Goal: Task Accomplishment & Management: Manage account settings

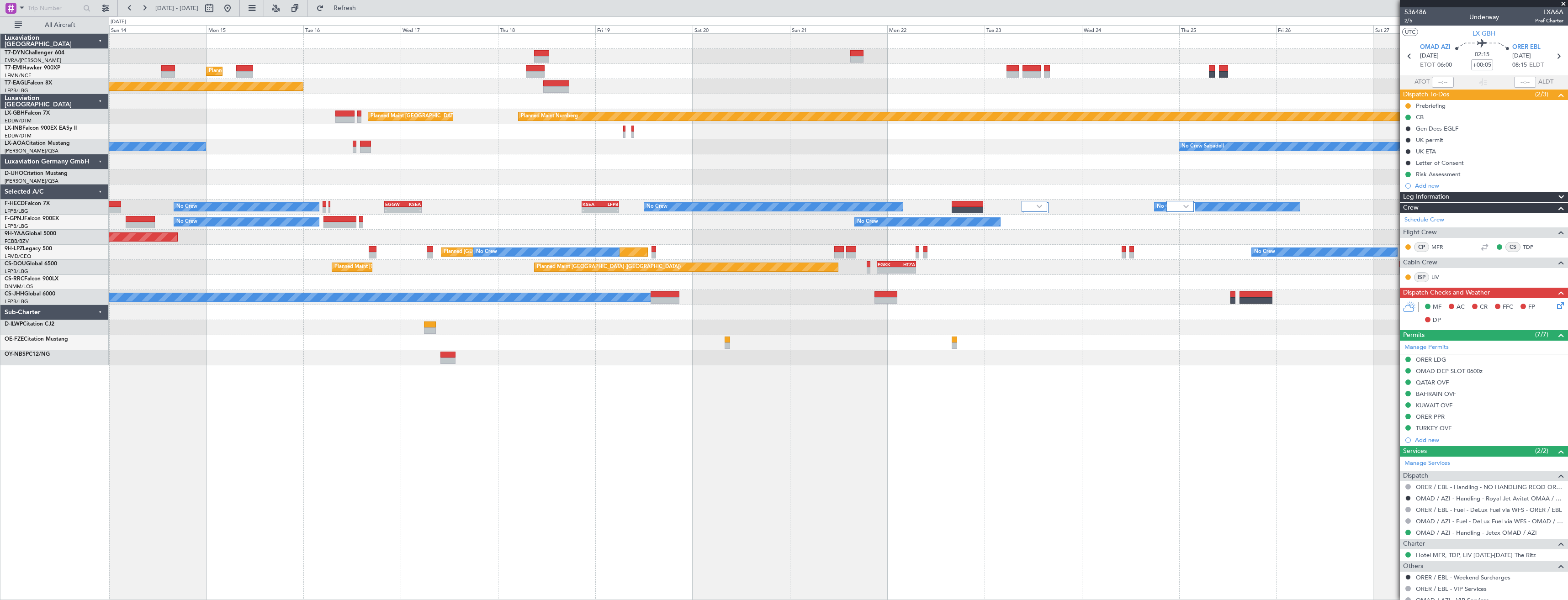
click at [761, 395] on div "Planned Maint [GEOGRAPHIC_DATA] Planned Maint [US_STATE] ([GEOGRAPHIC_DATA]) Pl…" at bounding box center [838, 316] width 1460 height 567
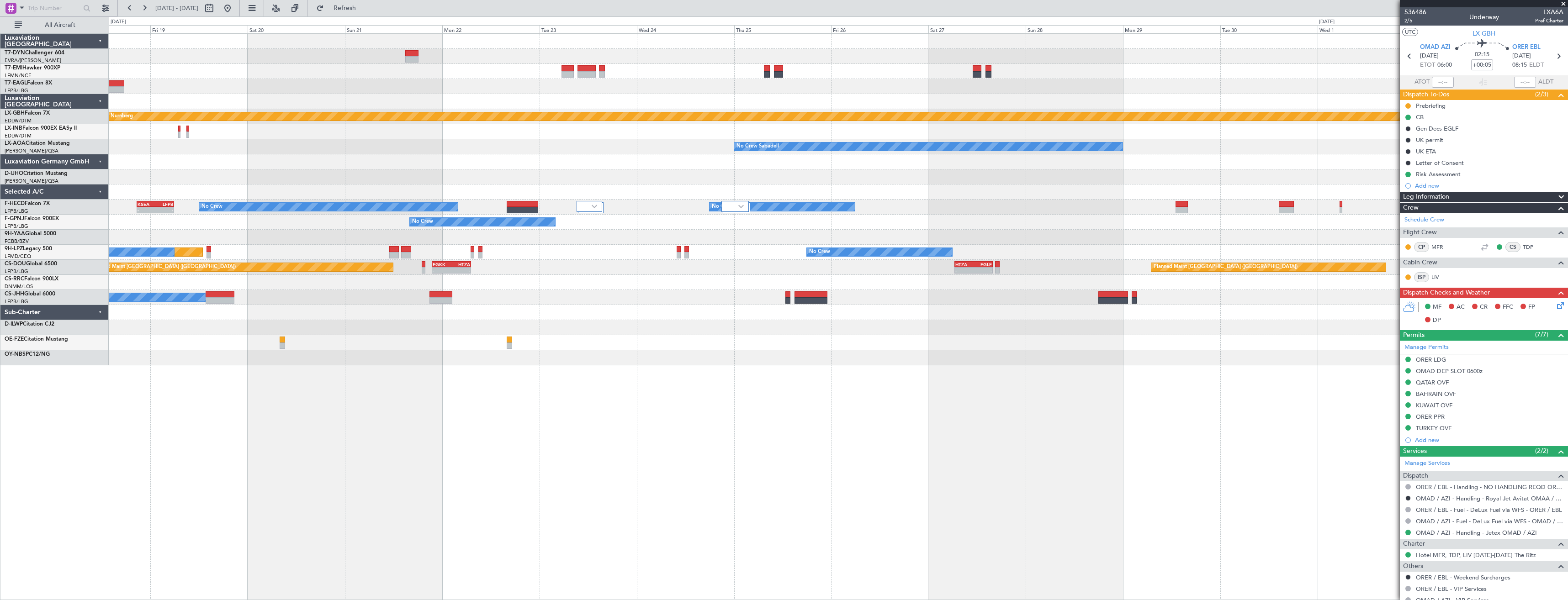
click at [695, 366] on div "Planned Maint [GEOGRAPHIC_DATA] Planned Maint [US_STATE] ([GEOGRAPHIC_DATA]) Pl…" at bounding box center [838, 316] width 1460 height 567
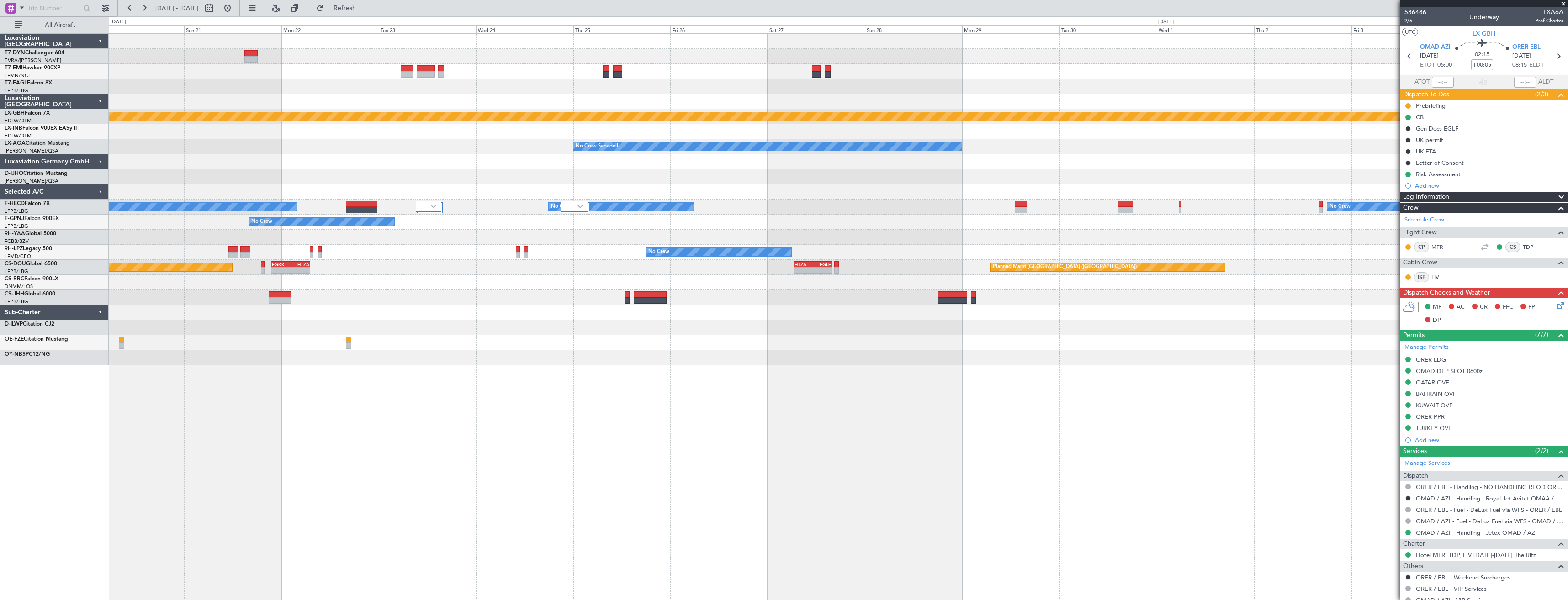
click at [693, 354] on div "Planned Maint Nurnberg Planned Maint [GEOGRAPHIC_DATA] ([GEOGRAPHIC_DATA]) No C…" at bounding box center [838, 316] width 1460 height 567
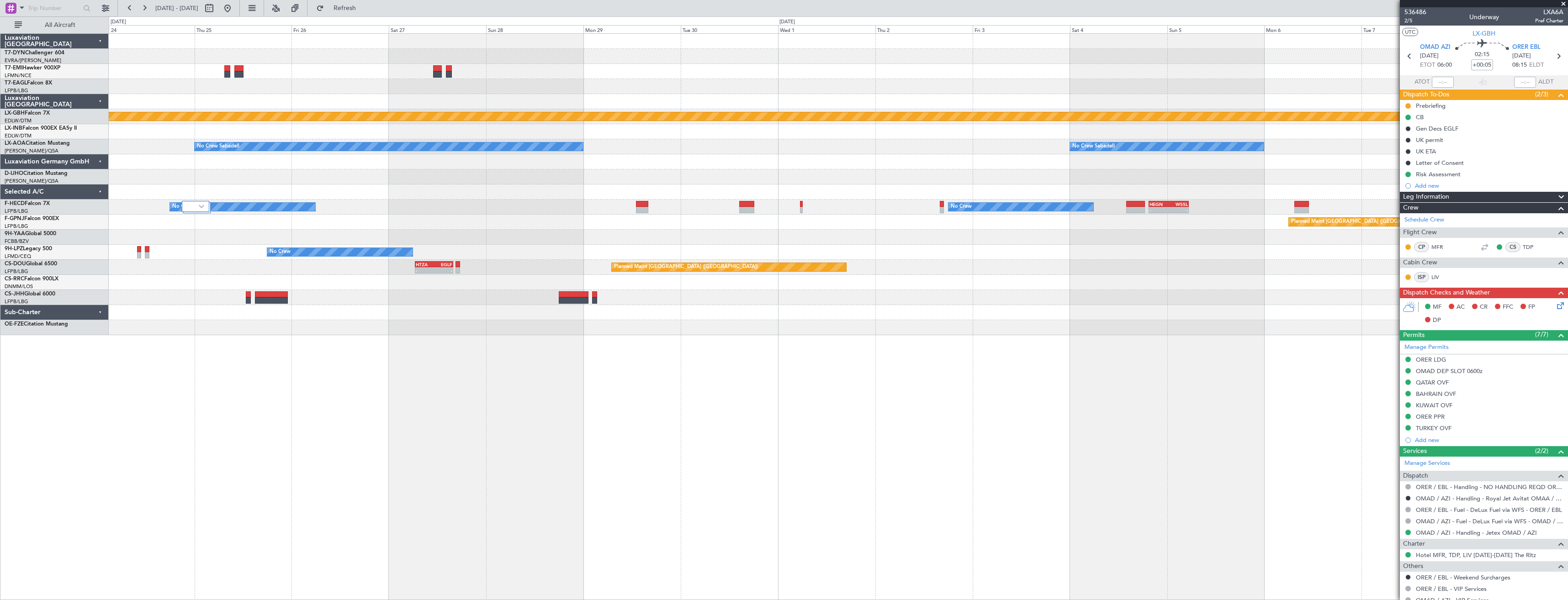
click at [503, 313] on div "Planned Maint Nurnberg No Crew Sabadell No Crew Sabadell No Crew No Crew - - HE…" at bounding box center [838, 184] width 1459 height 301
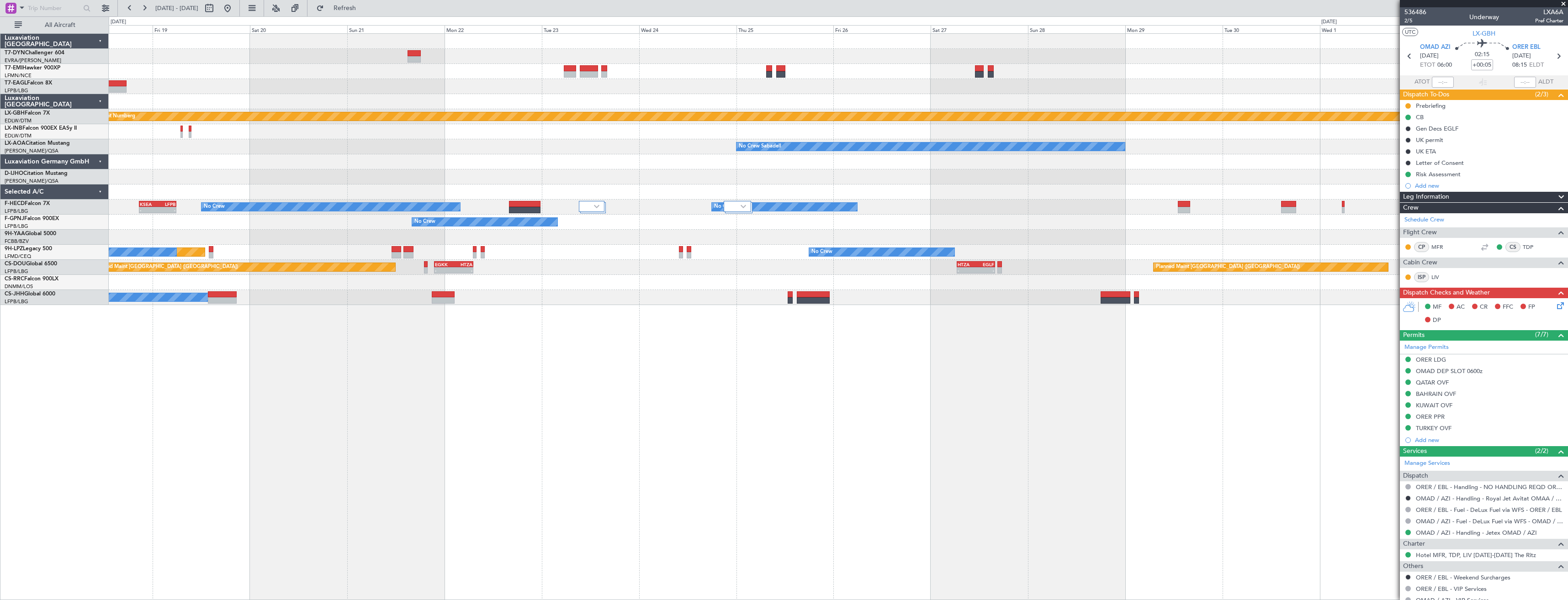
click at [903, 240] on div "Planned Maint [GEOGRAPHIC_DATA] Planned Maint [US_STATE] ([GEOGRAPHIC_DATA]) Pl…" at bounding box center [838, 169] width 1459 height 271
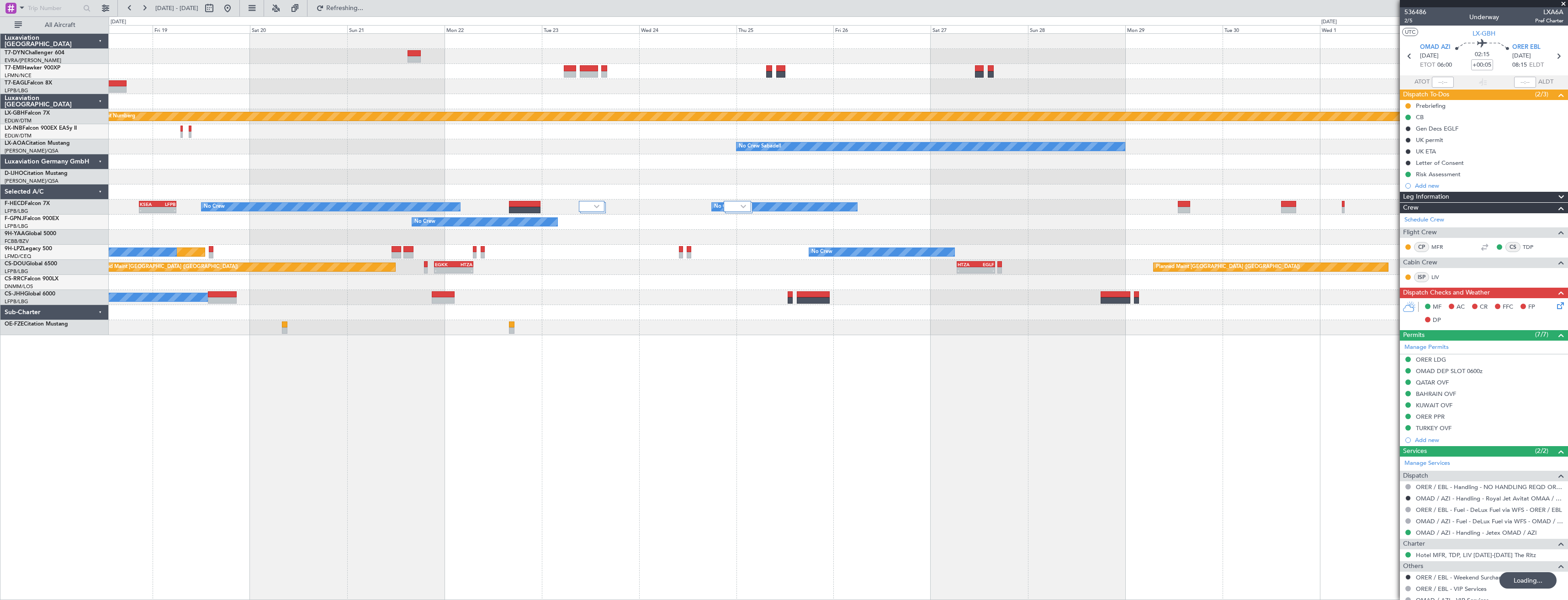
click at [840, 358] on div "Planned Maint [GEOGRAPHIC_DATA] Planned Maint [US_STATE] ([GEOGRAPHIC_DATA]) Pl…" at bounding box center [838, 316] width 1460 height 567
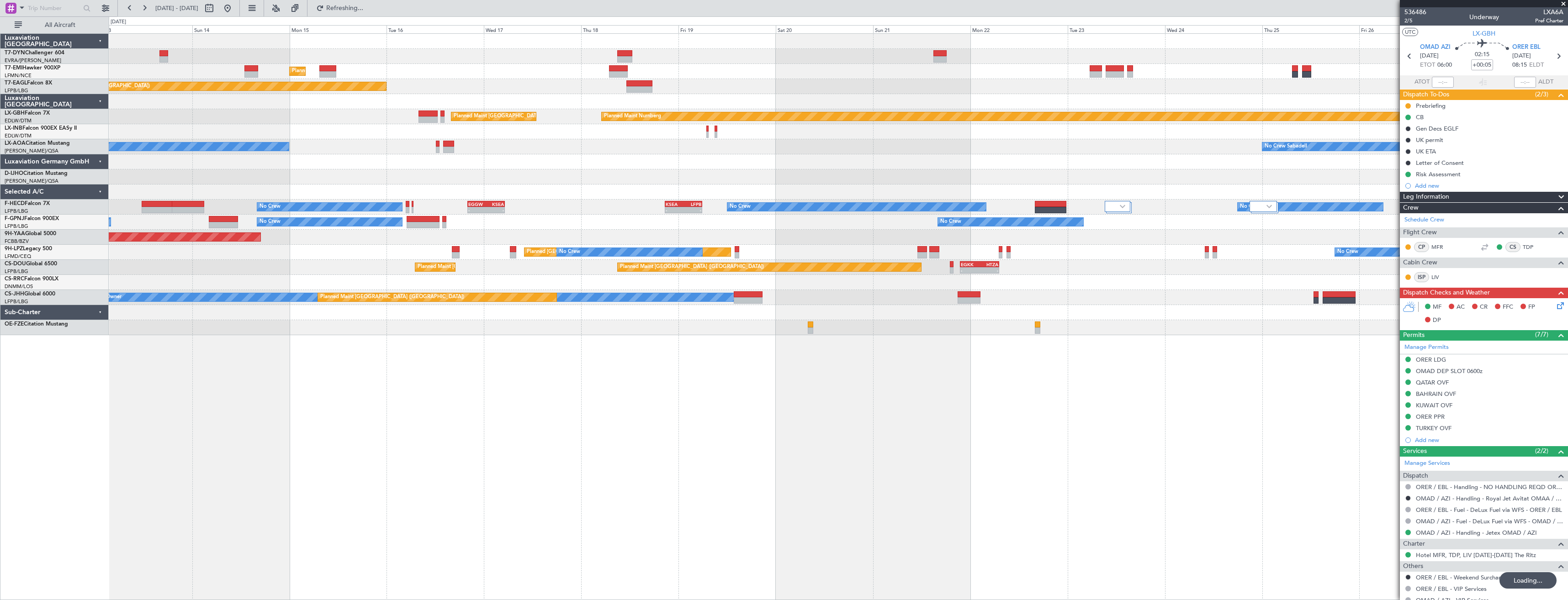
click at [1000, 377] on div "Planned Maint [GEOGRAPHIC_DATA] Planned Maint [GEOGRAPHIC_DATA] Planned Maint […" at bounding box center [838, 316] width 1460 height 567
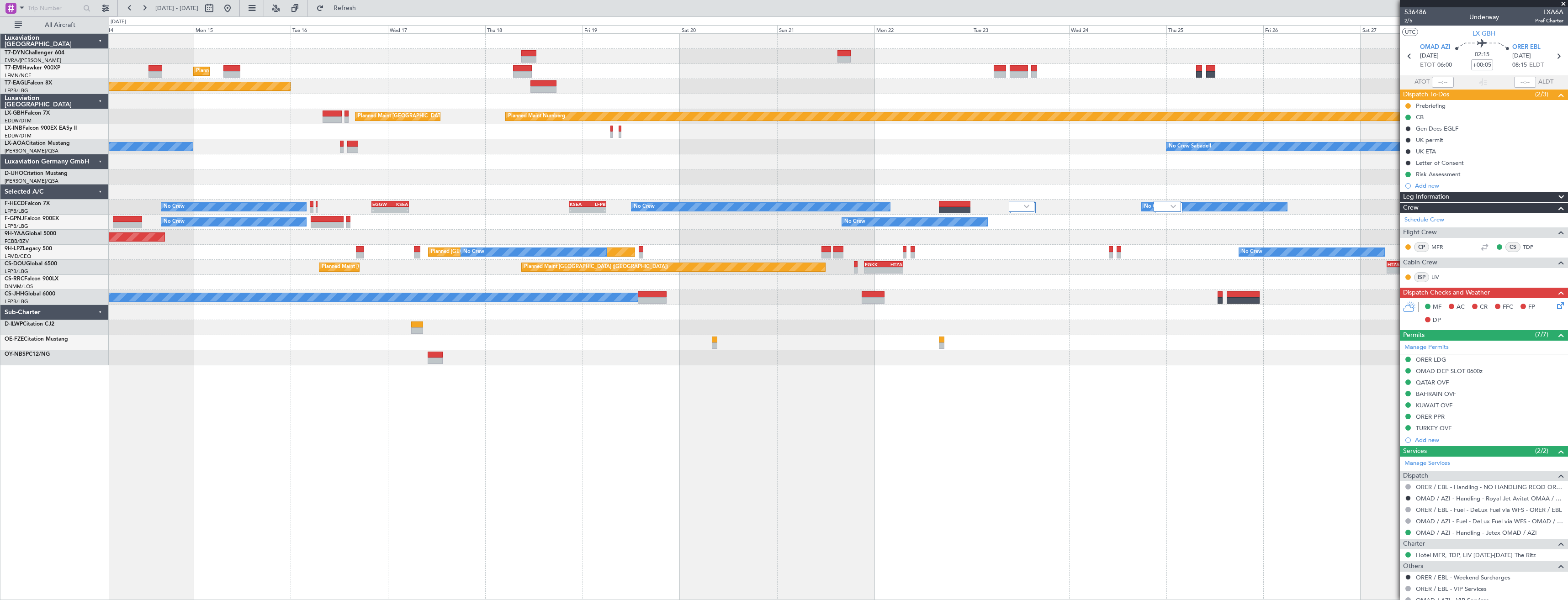
click at [515, 199] on div "Planned Maint [GEOGRAPHIC_DATA] Planned Maint [US_STATE] ([GEOGRAPHIC_DATA]) Pl…" at bounding box center [838, 199] width 1459 height 332
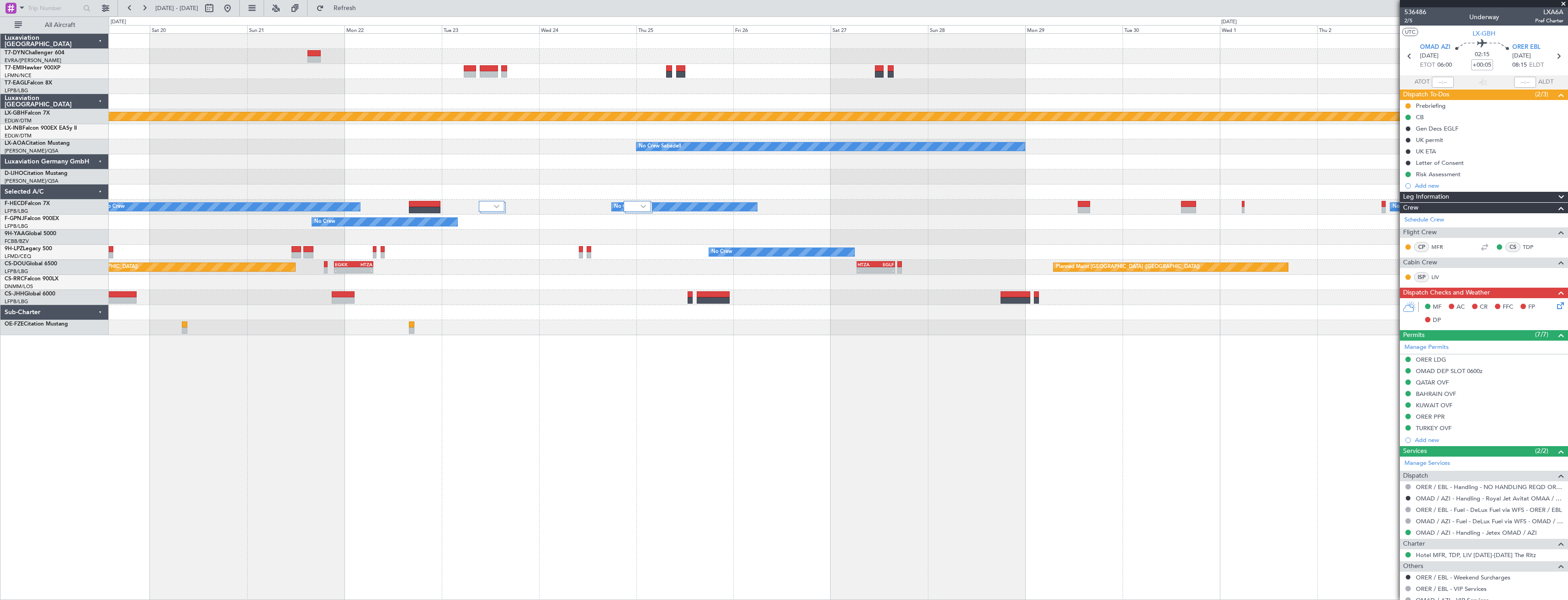
click at [553, 192] on div at bounding box center [838, 192] width 1459 height 15
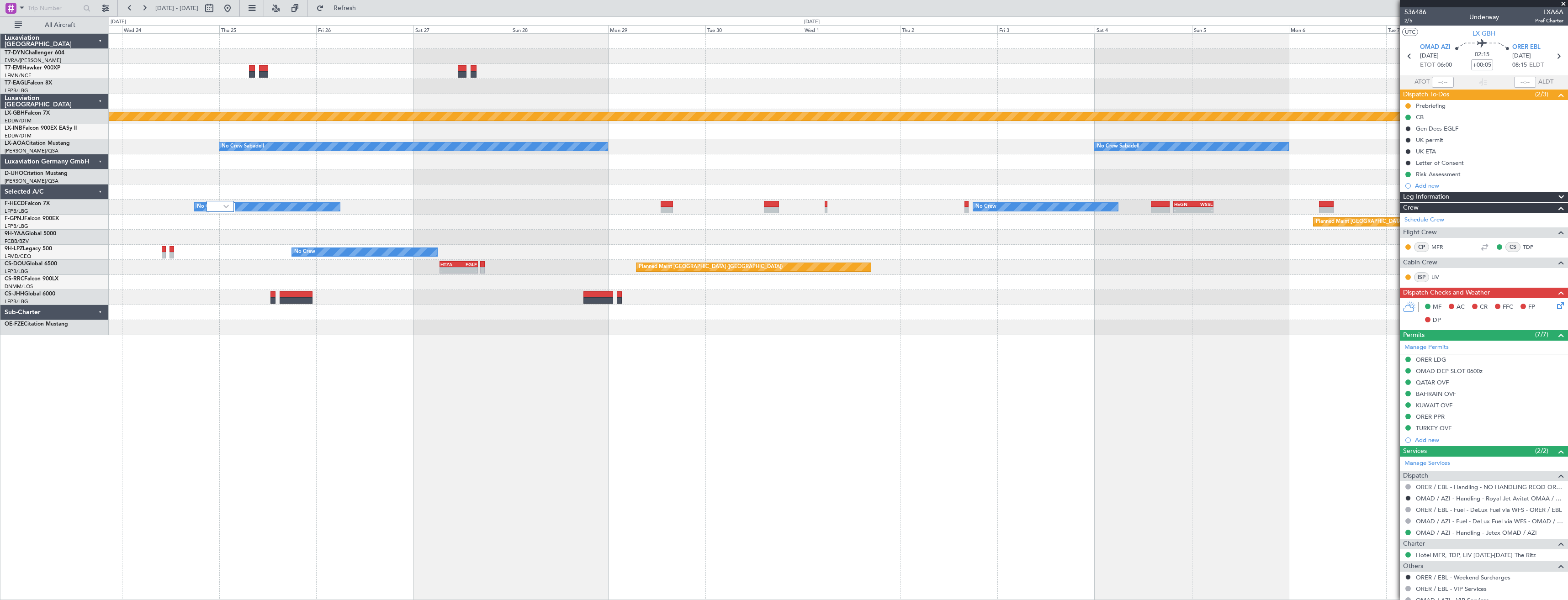
click at [689, 229] on div "Planned Maint Nurnberg No Crew Sabadell No Crew Sabadell No Crew Sabadell No Cr…" at bounding box center [838, 184] width 1459 height 301
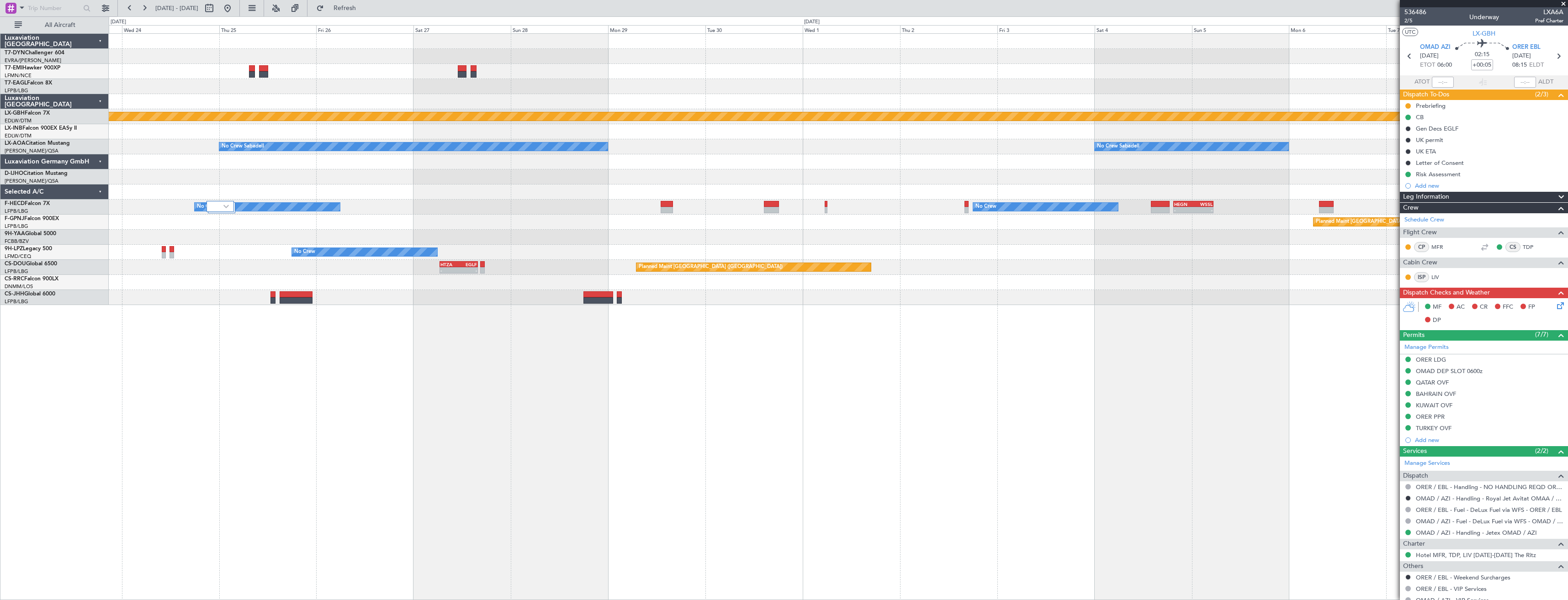
click at [659, 199] on div "No Crew No Crew - - HEGN 19:30 Z WSSL 05:25 Z No Crew No Crew" at bounding box center [838, 206] width 1459 height 15
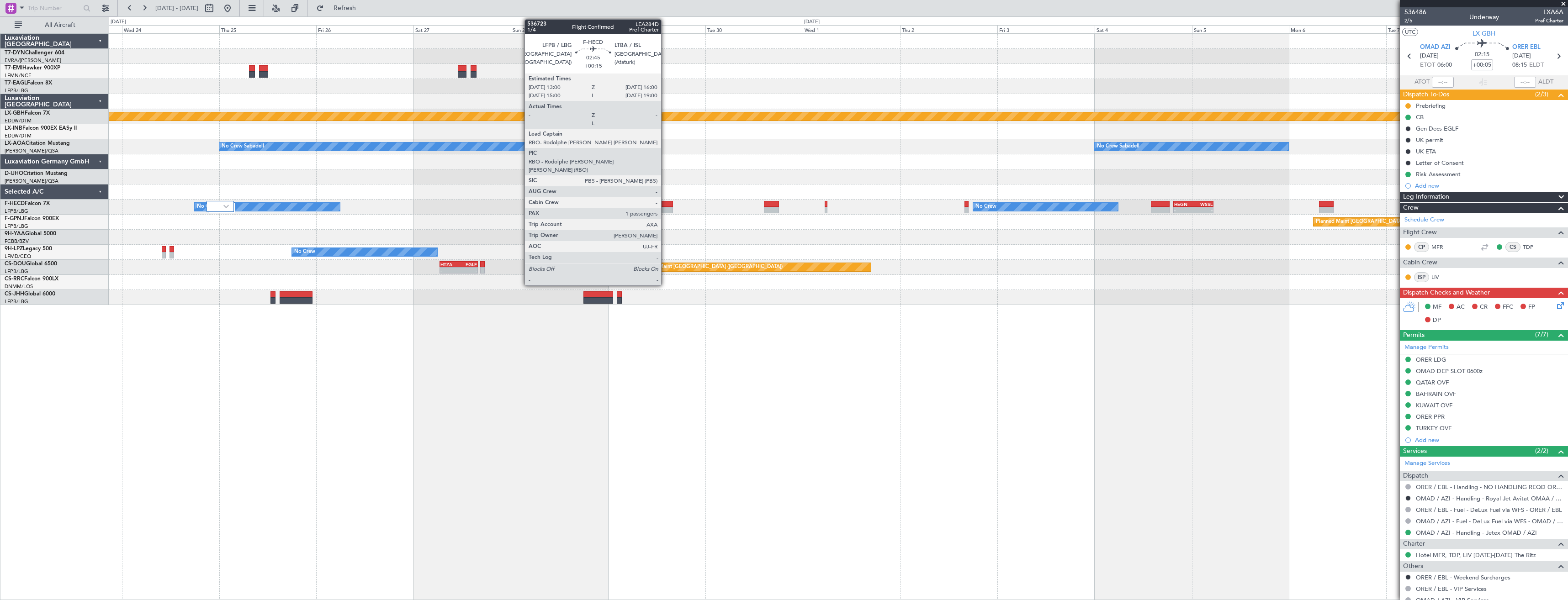
click at [665, 205] on div at bounding box center [666, 205] width 12 height 6
type input "+00:15"
type input "1"
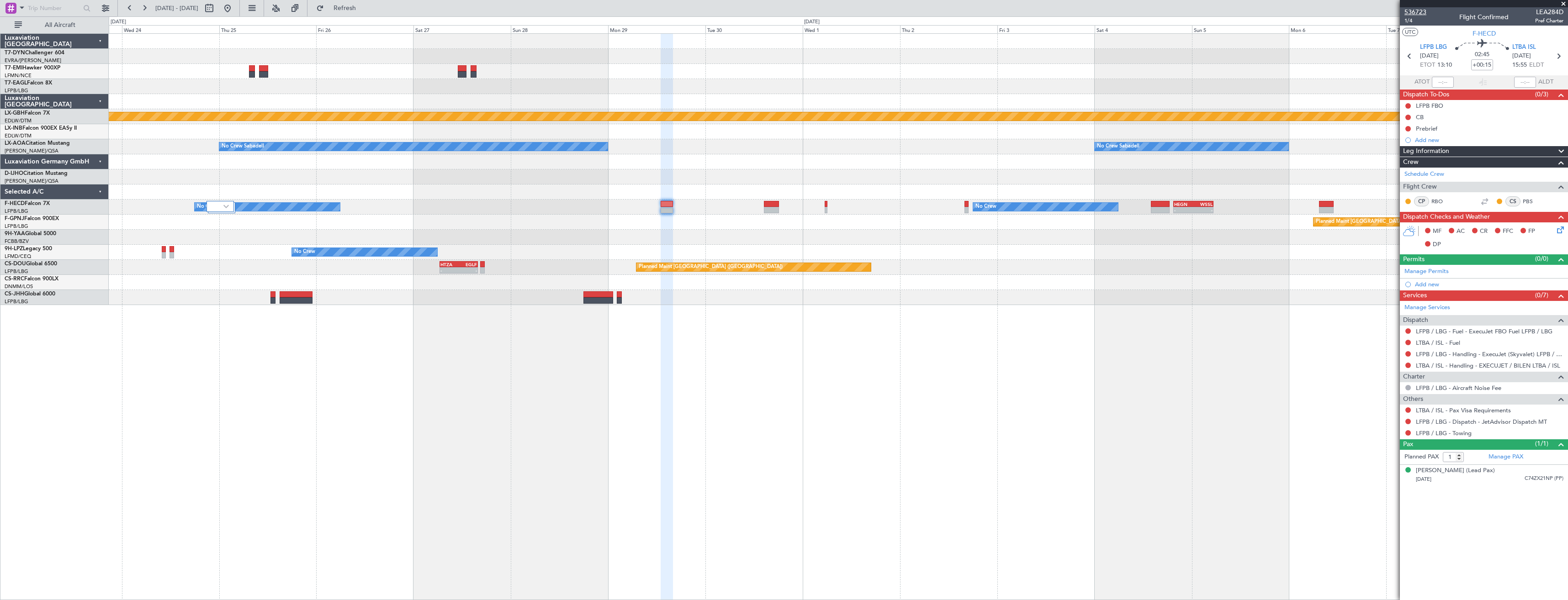
click at [1415, 15] on span "536723" at bounding box center [1416, 12] width 22 height 10
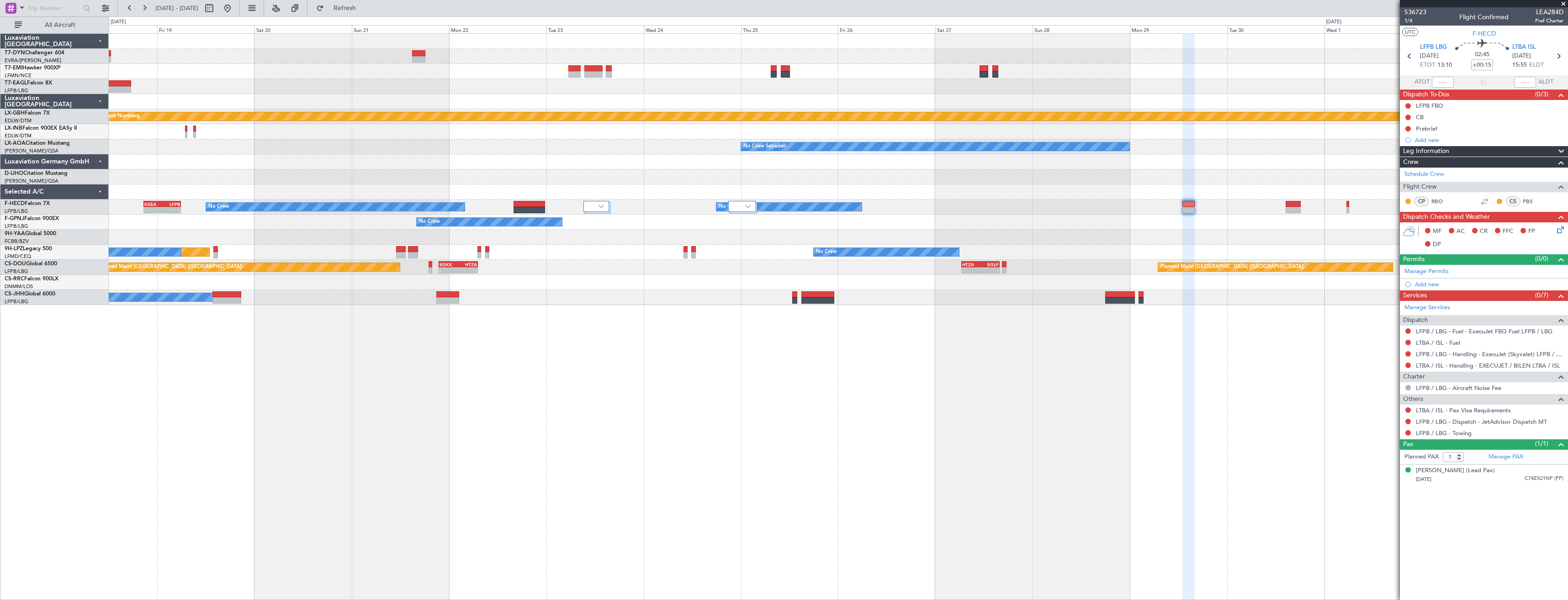
click at [967, 189] on div "Planned Maint [GEOGRAPHIC_DATA] Planned Maint [US_STATE] ([GEOGRAPHIC_DATA]) Pl…" at bounding box center [838, 169] width 1459 height 271
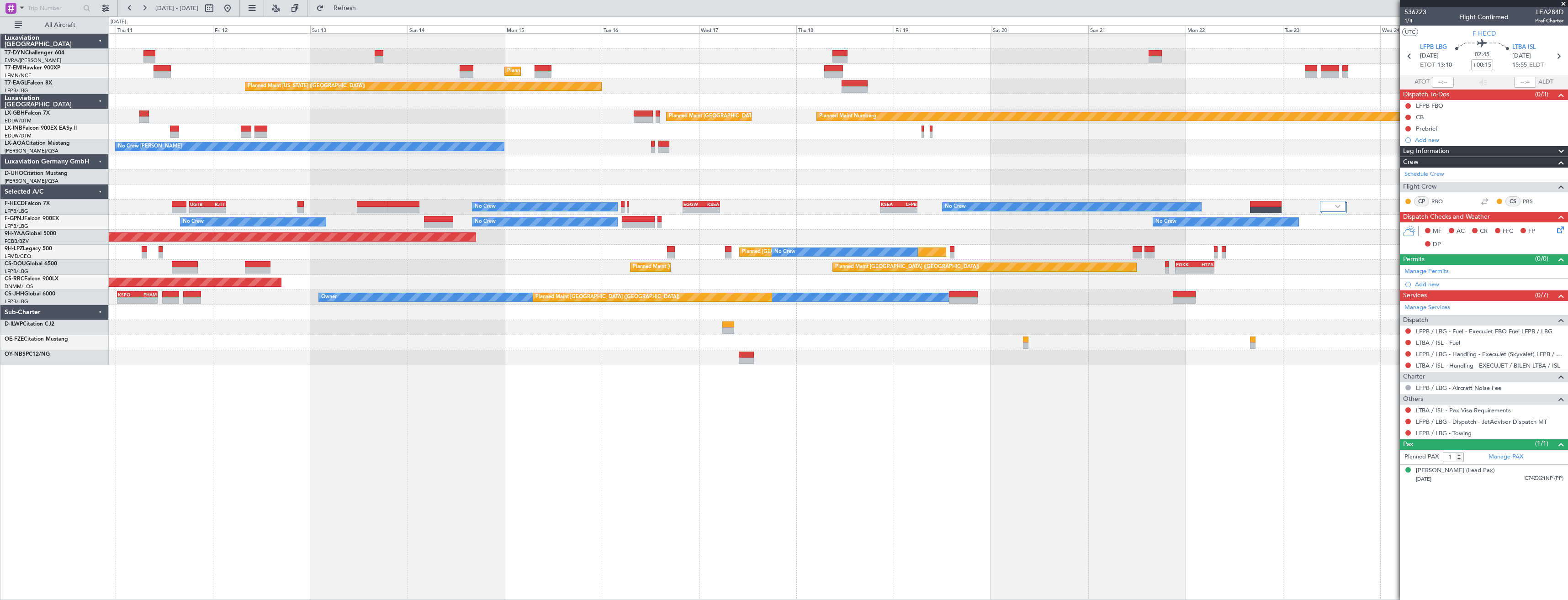
click at [338, 245] on div "Planned [GEOGRAPHIC_DATA] ([GEOGRAPHIC_DATA]) No Crew No Crew No Crew" at bounding box center [838, 252] width 1459 height 15
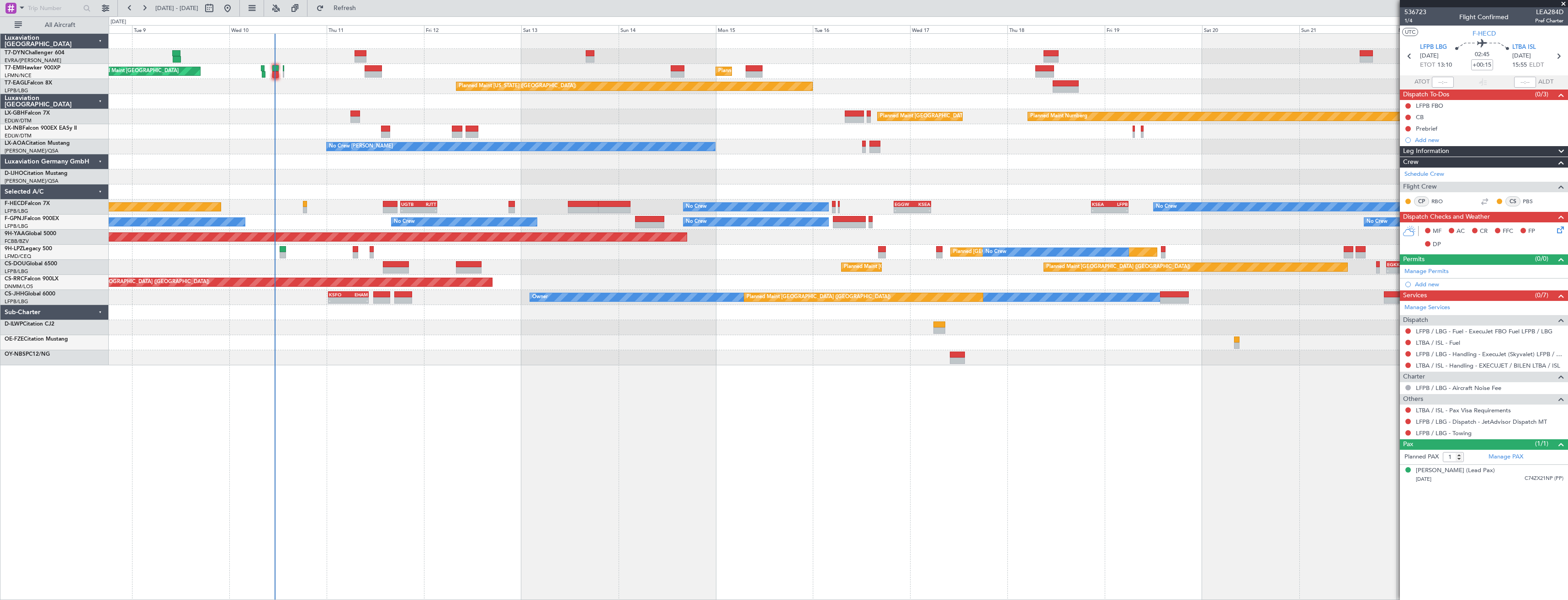
click at [624, 258] on div "Planned Maint [GEOGRAPHIC_DATA] Planned Maint [GEOGRAPHIC_DATA] Planned Maint […" at bounding box center [838, 199] width 1459 height 332
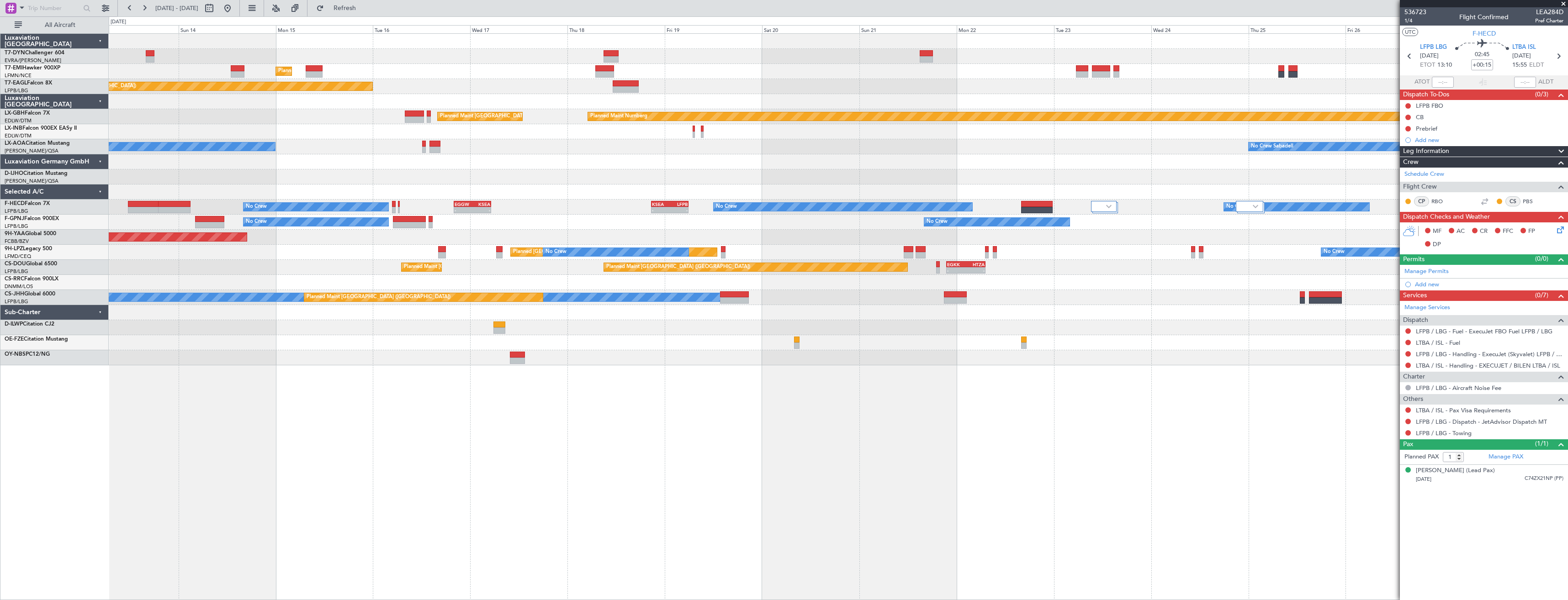
click at [198, 176] on div "Planned Maint [GEOGRAPHIC_DATA] Planned Maint [GEOGRAPHIC_DATA] Planned Maint […" at bounding box center [838, 199] width 1459 height 332
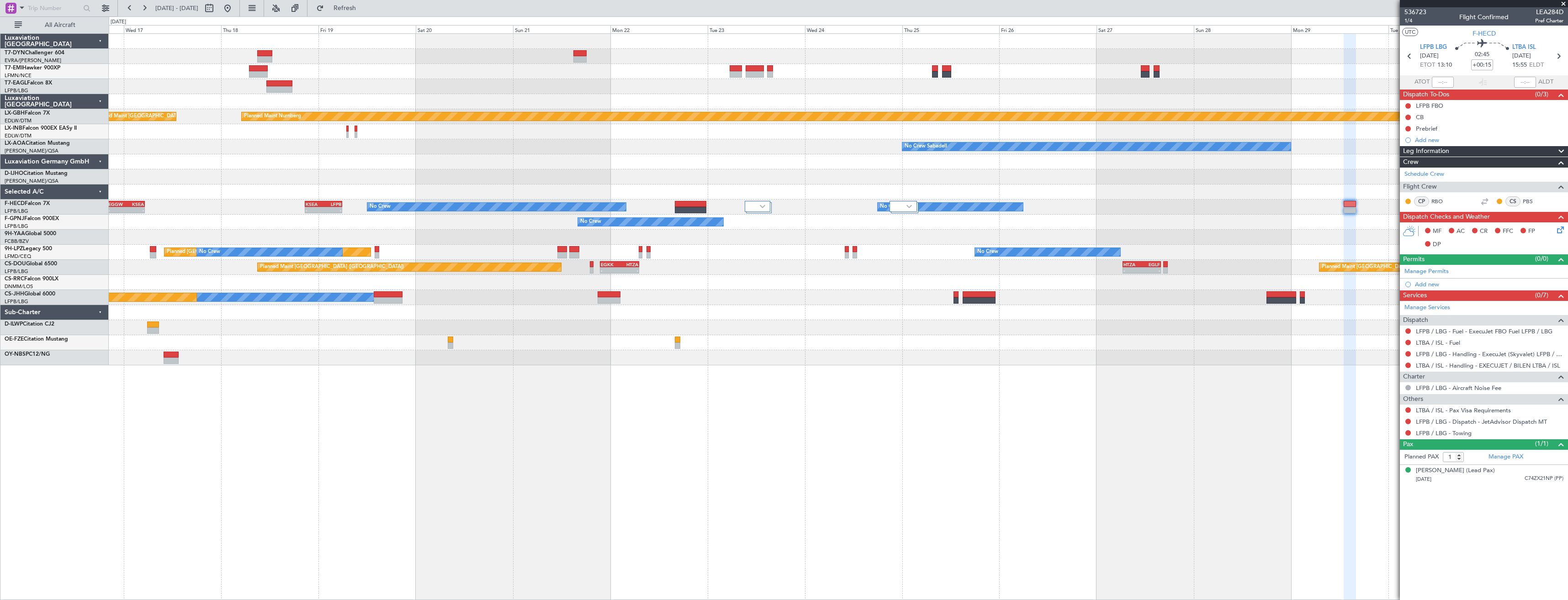
click at [342, 241] on div "AOG Maint Brazzaville (Maya-maya)" at bounding box center [838, 237] width 1459 height 15
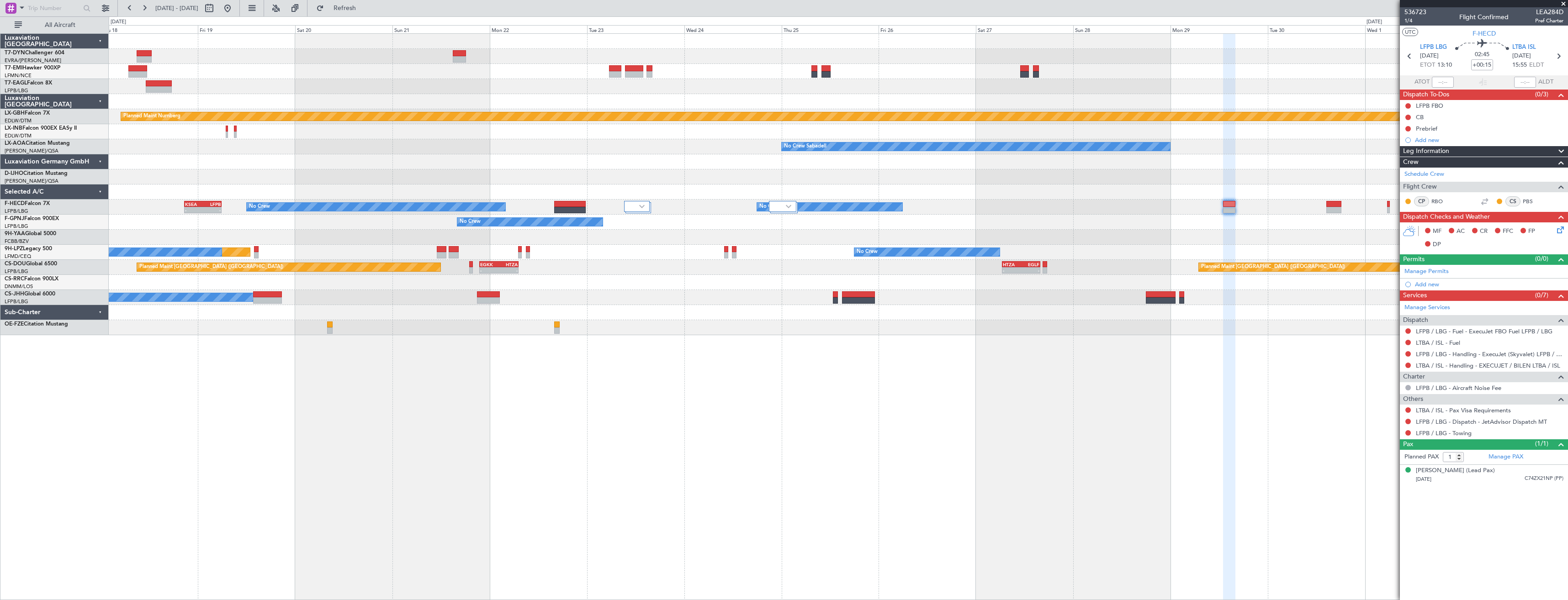
click at [816, 354] on div "Planned Maint [GEOGRAPHIC_DATA] Planned Maint [US_STATE] ([GEOGRAPHIC_DATA]) Pl…" at bounding box center [838, 316] width 1460 height 567
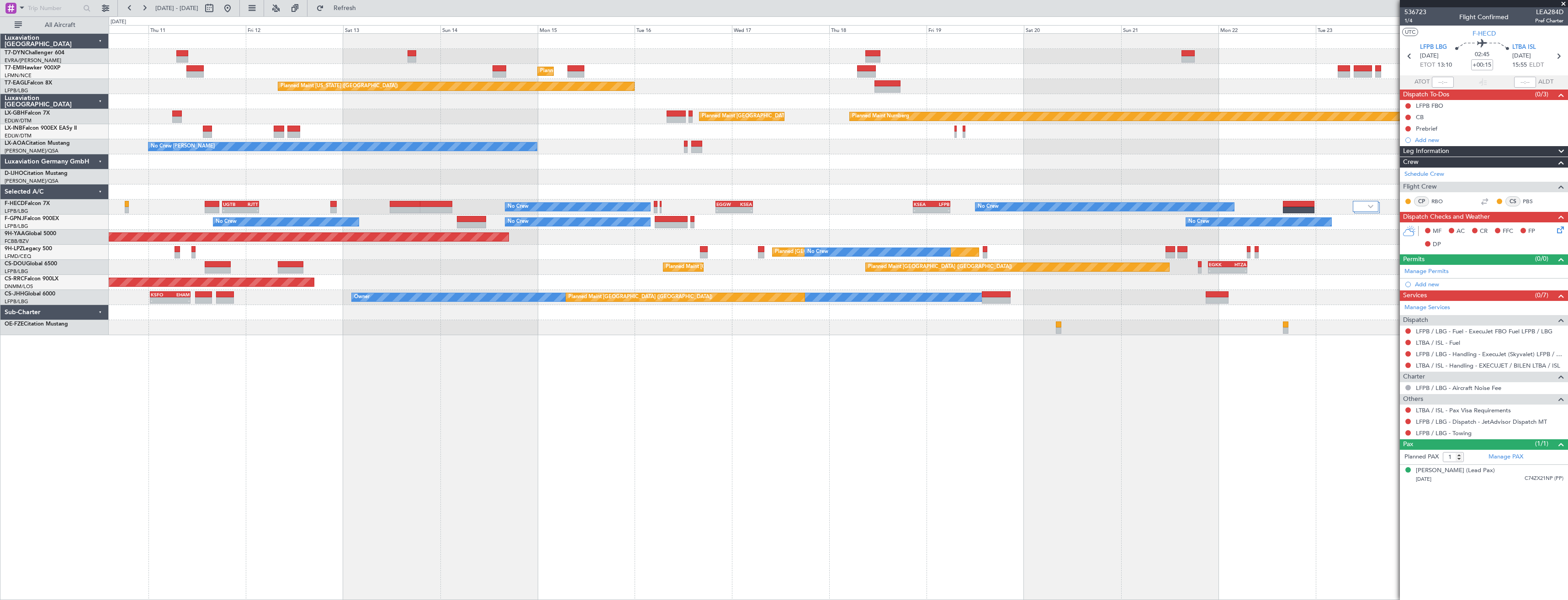
click at [666, 362] on div "Planned Maint [GEOGRAPHIC_DATA] Planned Maint [GEOGRAPHIC_DATA] Planned Maint […" at bounding box center [838, 316] width 1460 height 567
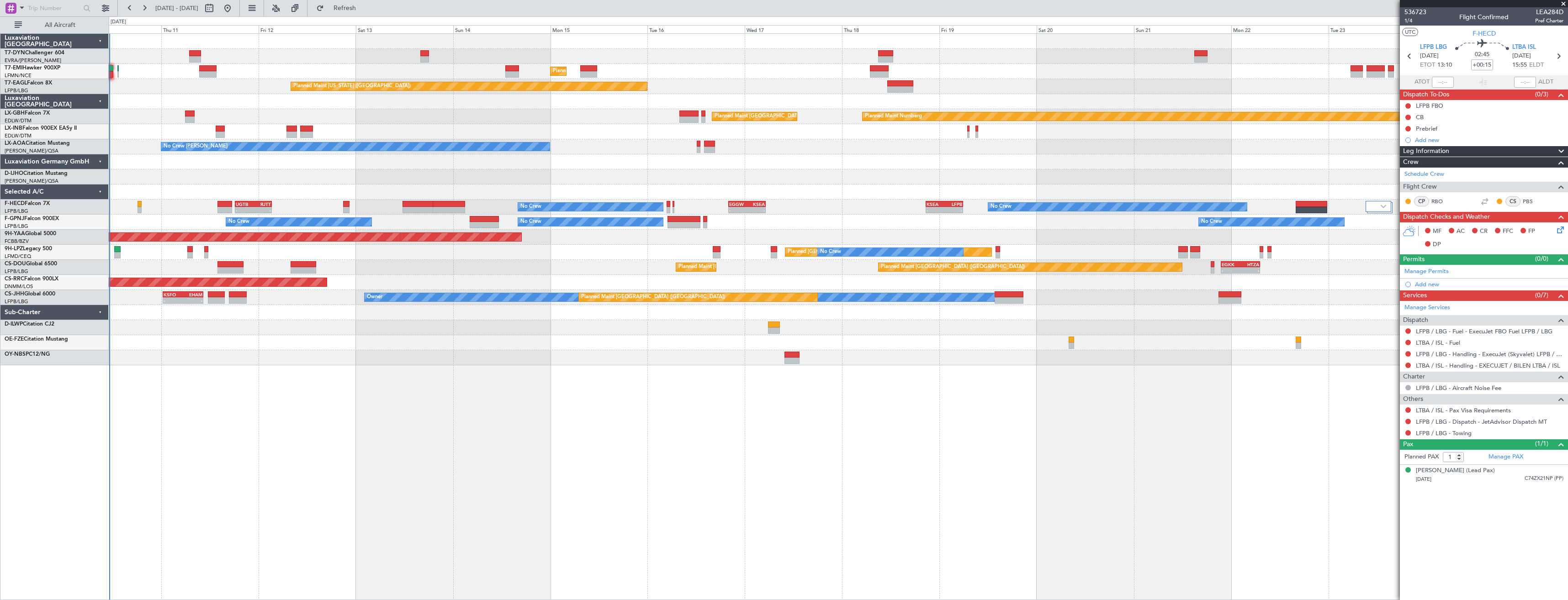
click at [814, 368] on div "Planned Maint [GEOGRAPHIC_DATA] Planned Maint [GEOGRAPHIC_DATA] Planned Maint […" at bounding box center [838, 316] width 1460 height 567
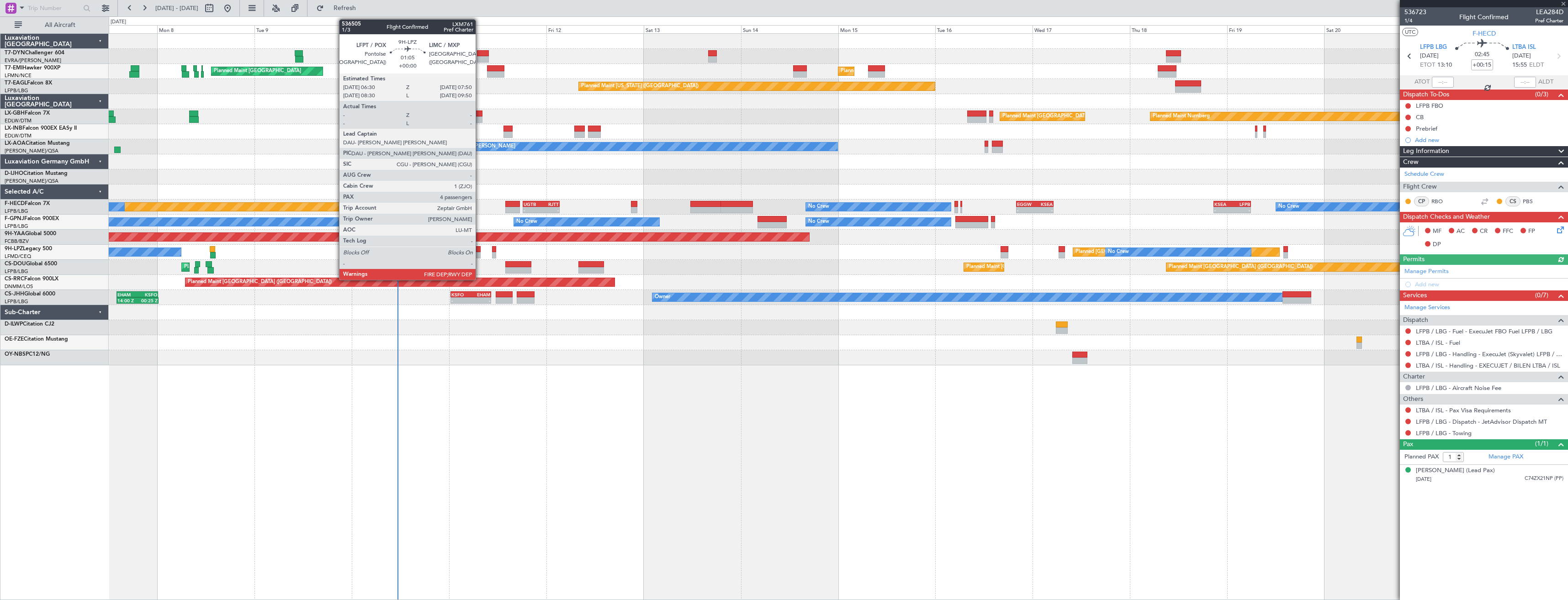
click at [480, 249] on div at bounding box center [478, 249] width 5 height 6
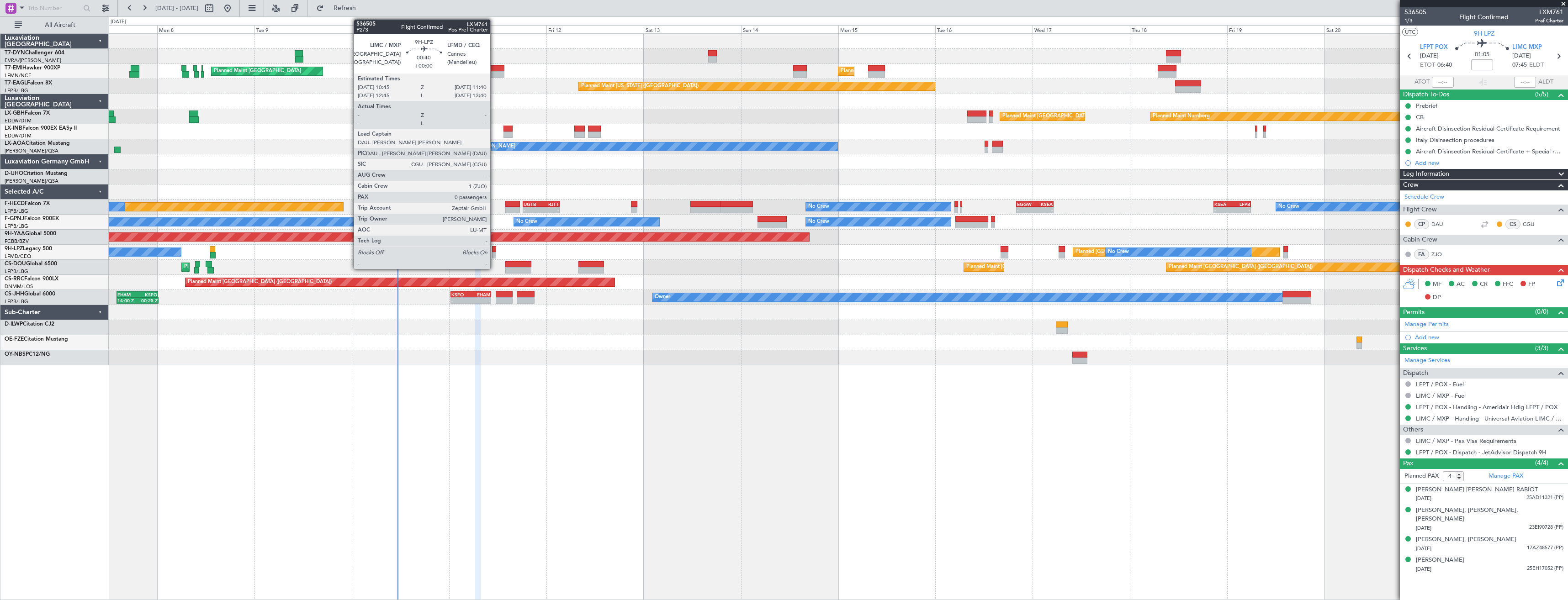
click at [494, 249] on div at bounding box center [494, 249] width 4 height 6
type input "0"
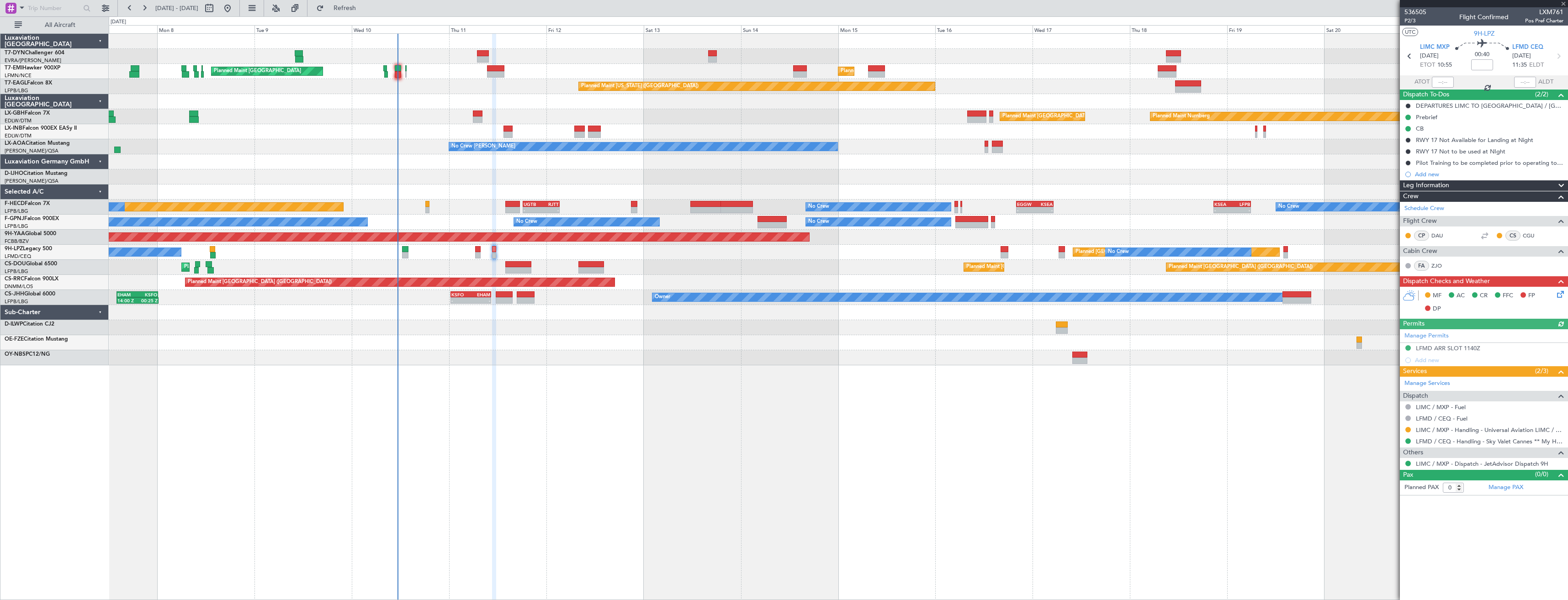
click at [1561, 297] on icon at bounding box center [1559, 292] width 7 height 7
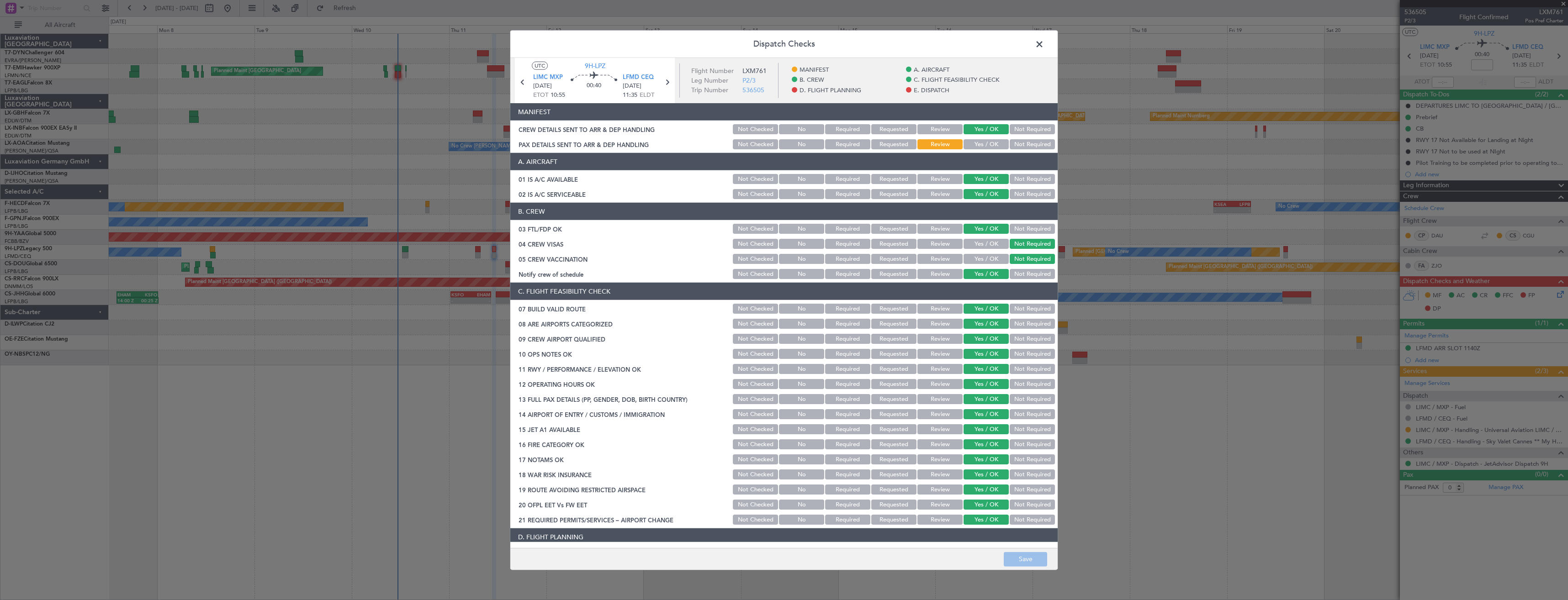
click at [985, 149] on button "Yes / OK" at bounding box center [987, 144] width 45 height 10
click at [1020, 558] on button "Save" at bounding box center [1026, 559] width 44 height 15
click at [1044, 43] on span at bounding box center [1044, 47] width 0 height 18
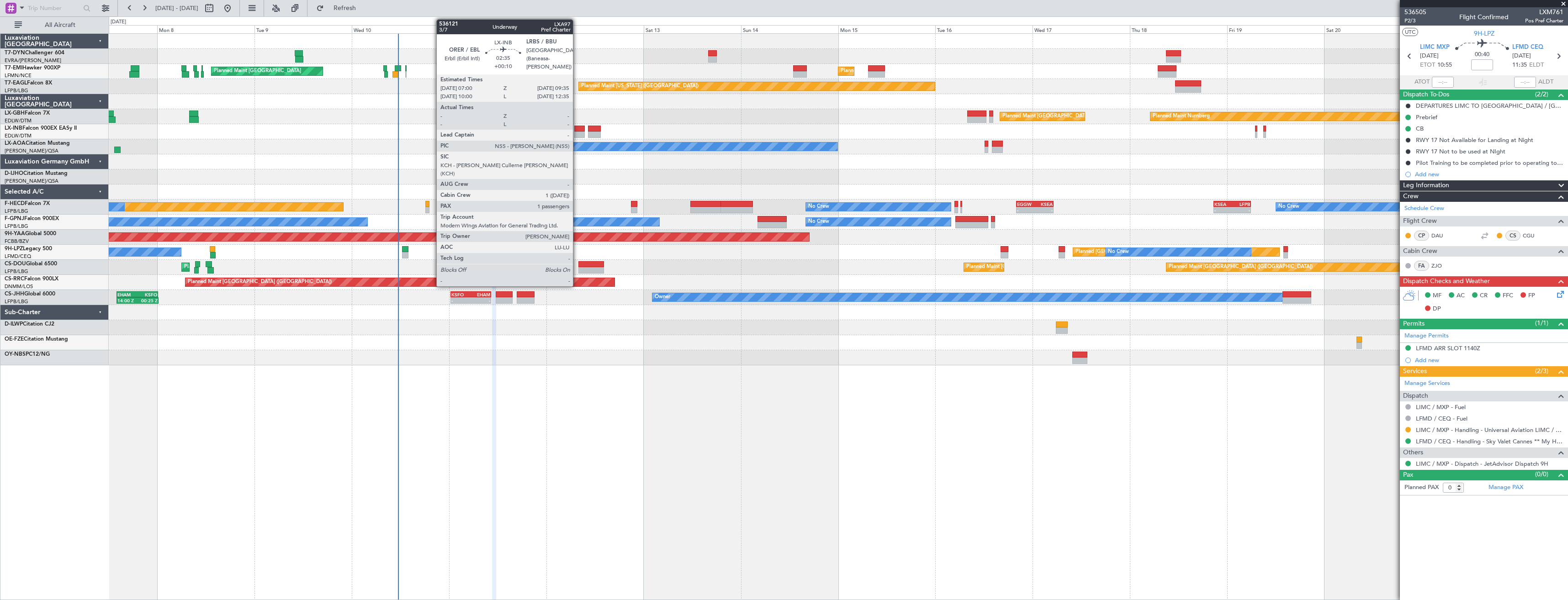
click at [577, 134] on div at bounding box center [579, 135] width 10 height 6
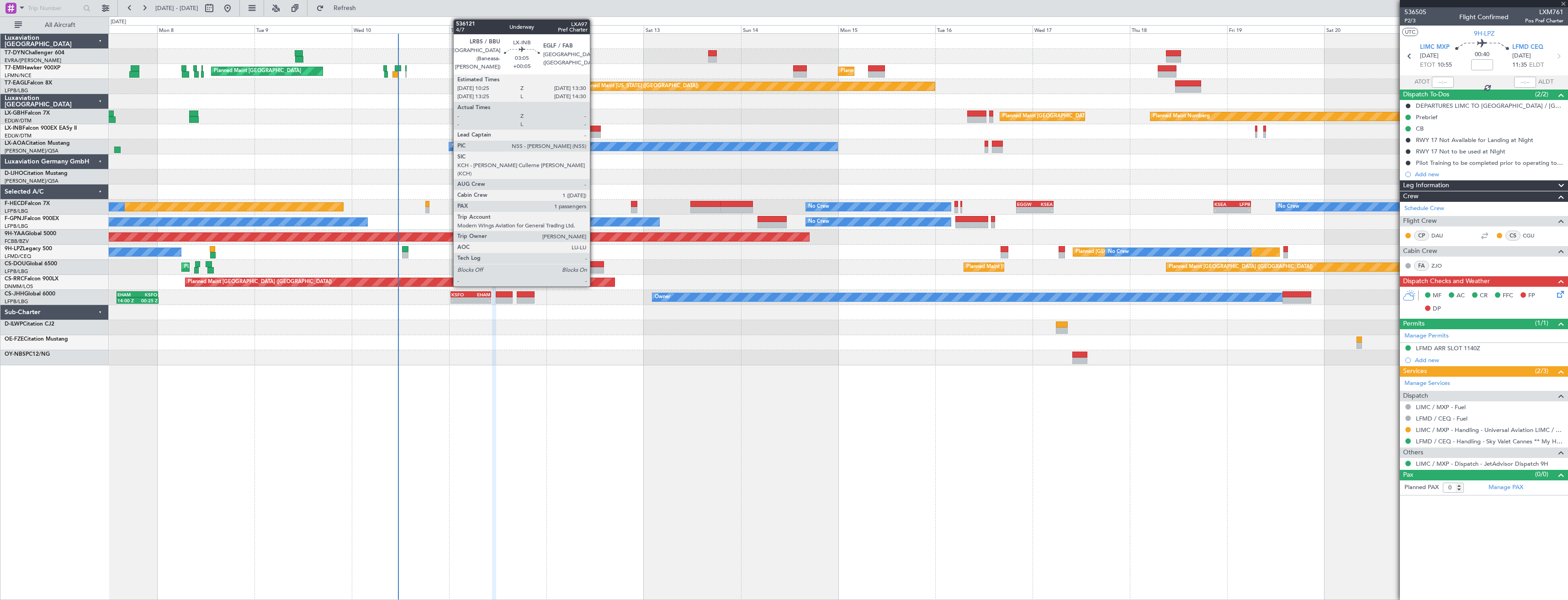
click at [594, 136] on div at bounding box center [594, 135] width 13 height 6
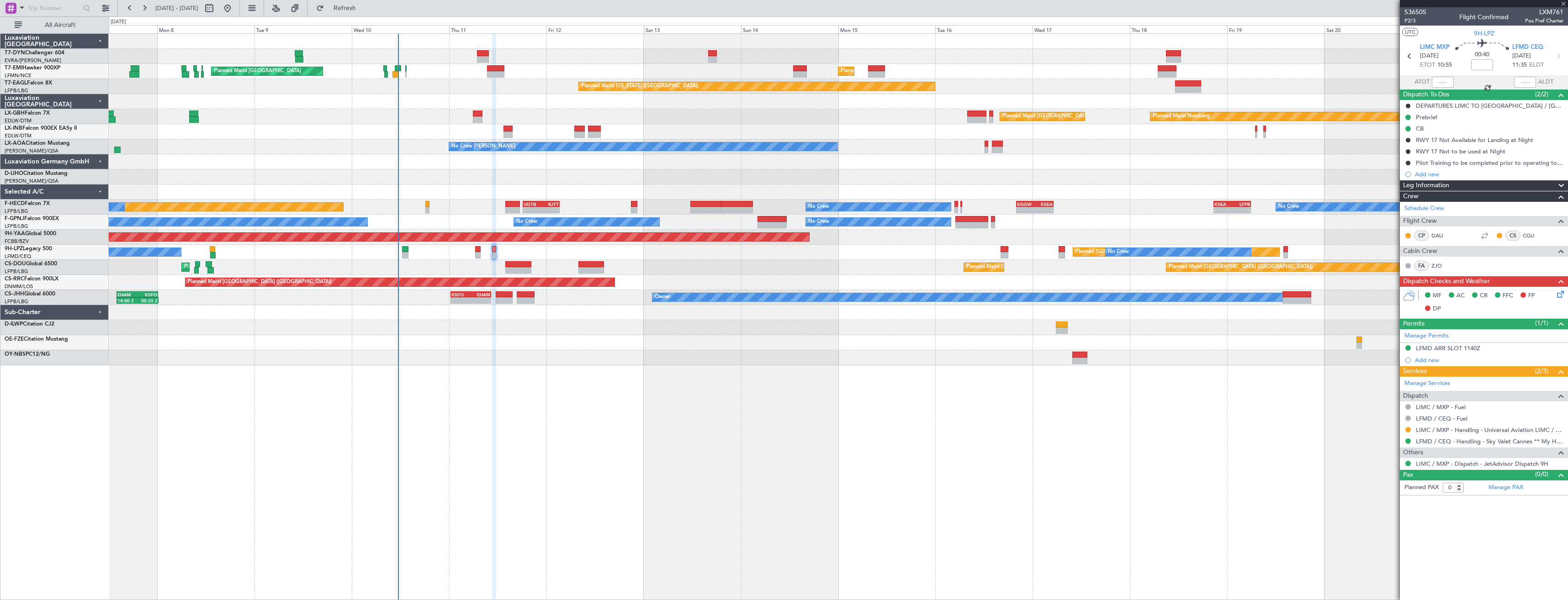
type input "+00:05"
type input "1"
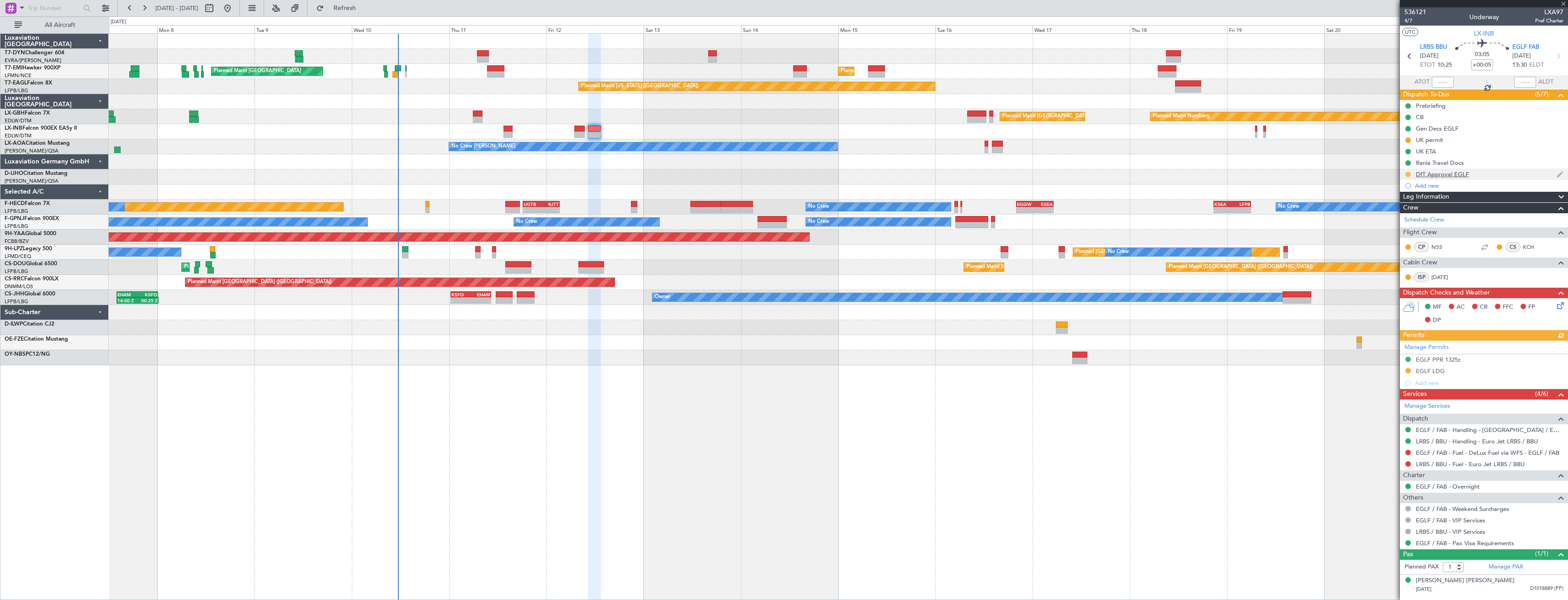
click at [1409, 174] on button at bounding box center [1408, 175] width 5 height 5
click at [1405, 214] on span "Completed" at bounding box center [1412, 215] width 30 height 9
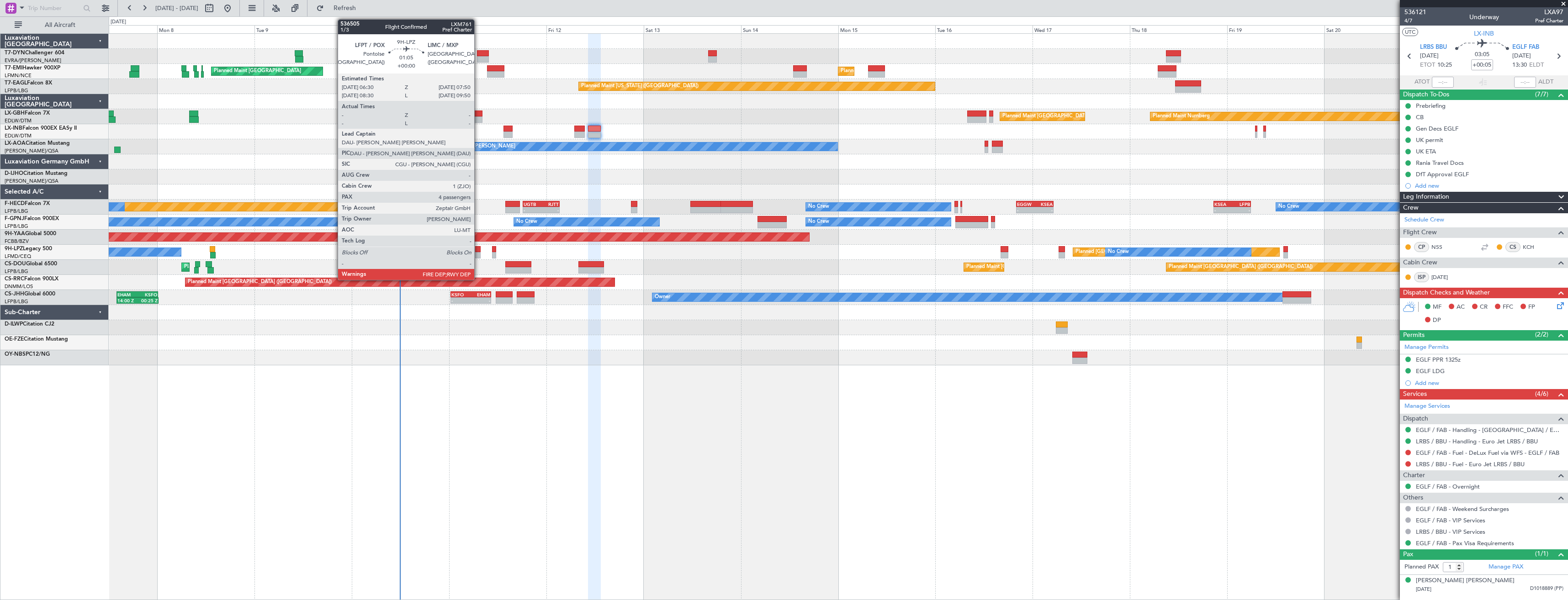
click at [479, 250] on div at bounding box center [478, 249] width 5 height 6
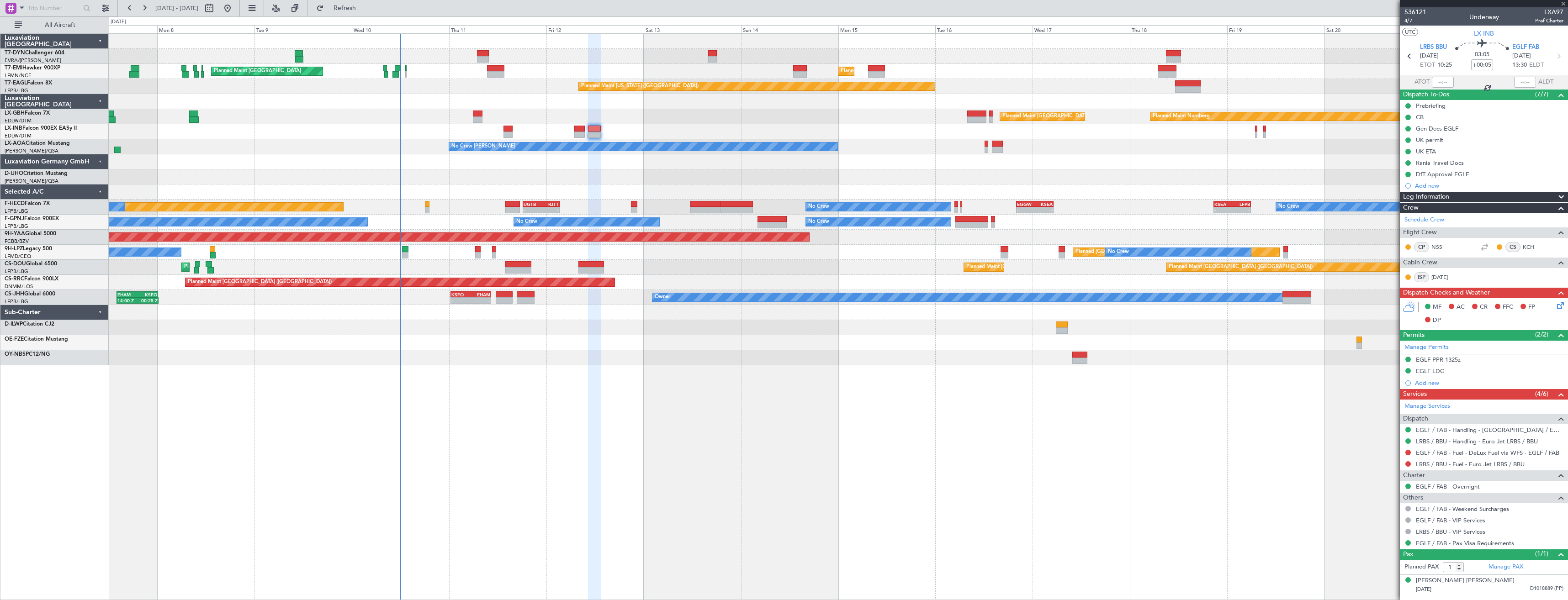
type input "4"
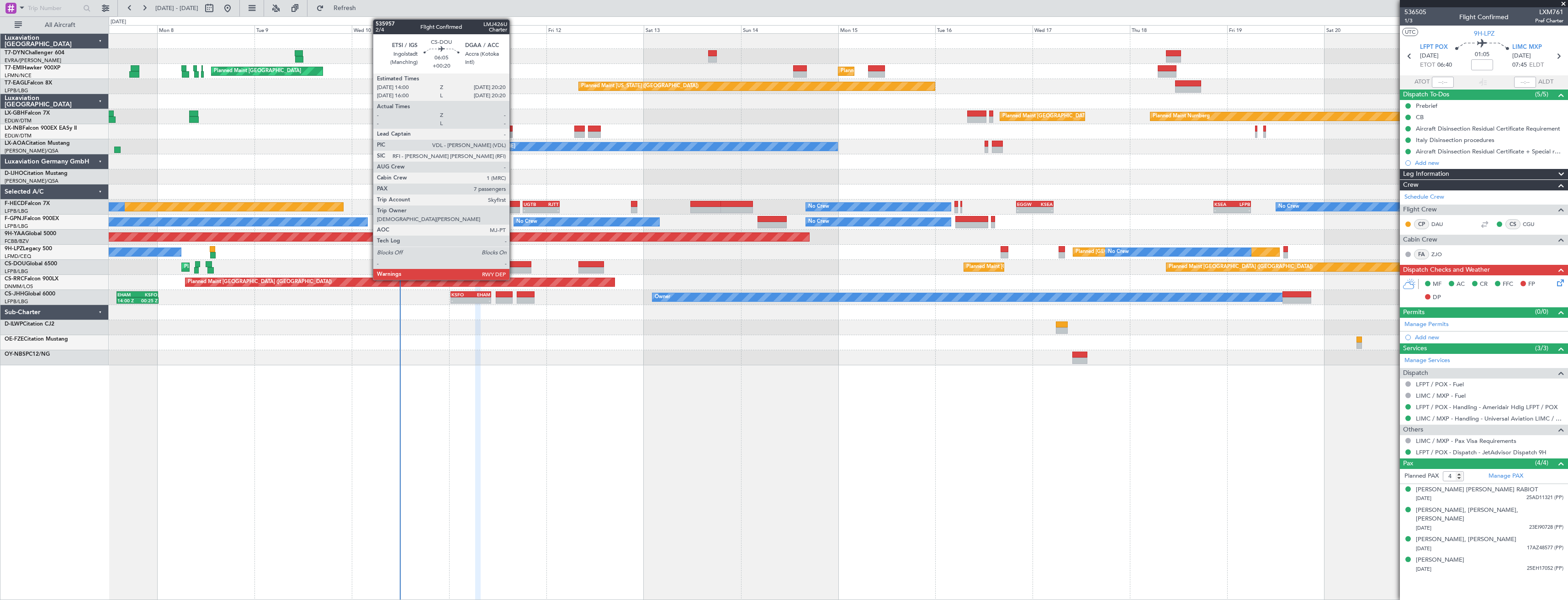
click at [514, 266] on div at bounding box center [518, 264] width 26 height 6
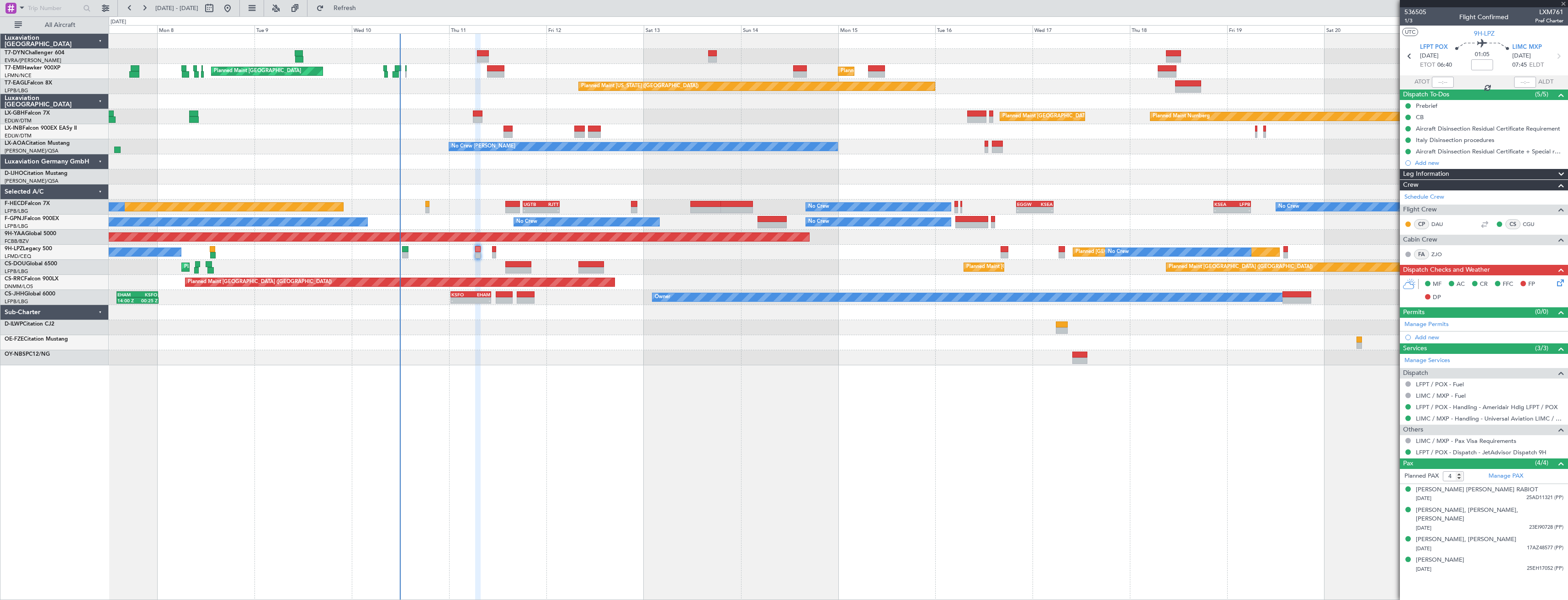
type input "+00:20"
type input "7"
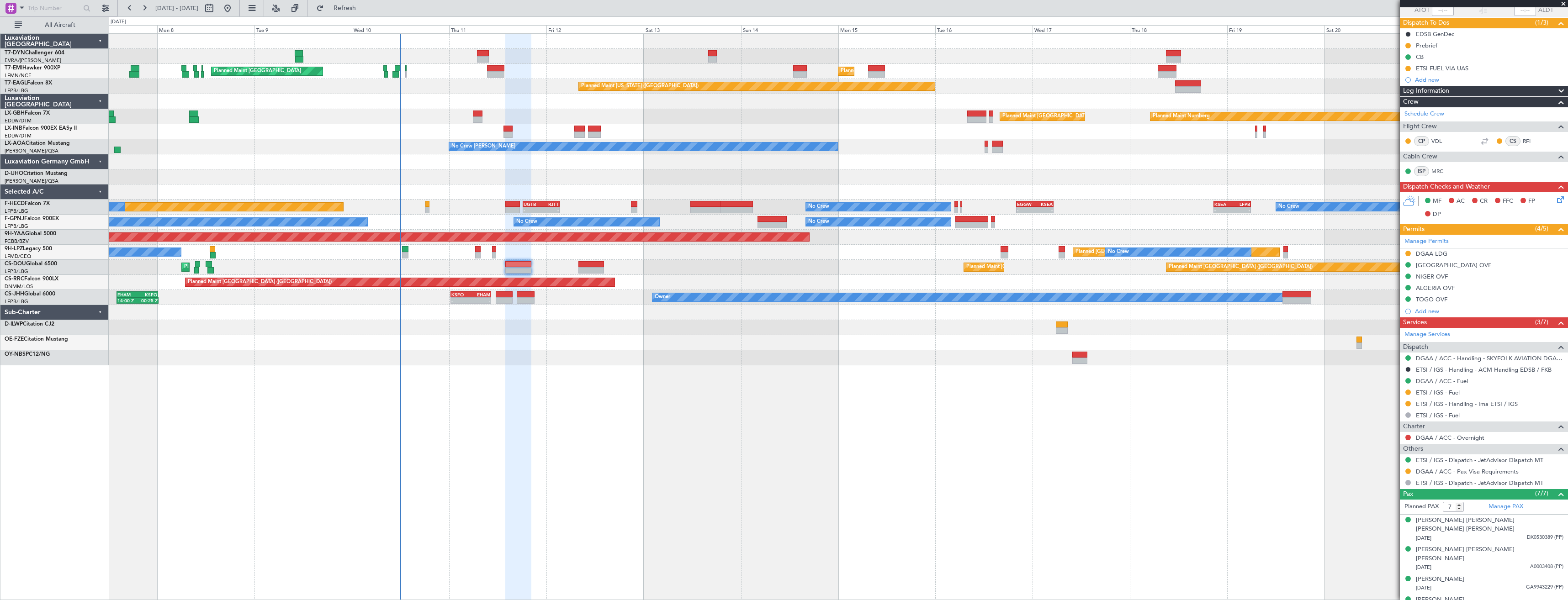
scroll to position [130, 0]
